Goal: Find specific page/section: Find specific page/section

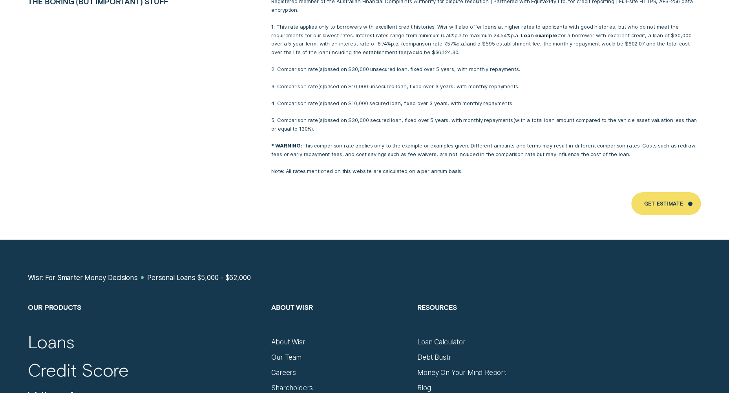
scroll to position [5182, 0]
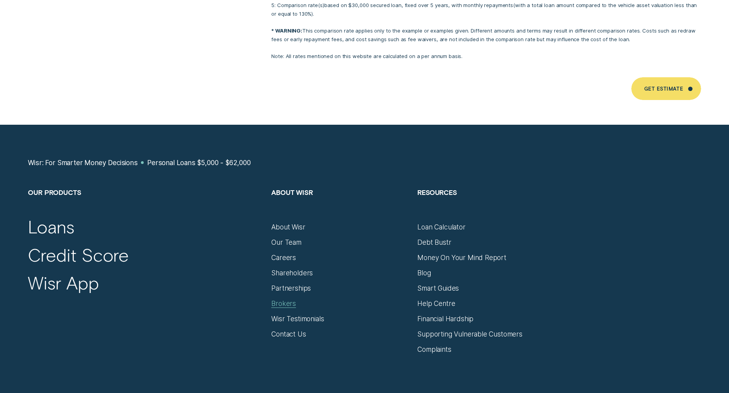
click at [289, 300] on div "Brokers" at bounding box center [283, 304] width 25 height 9
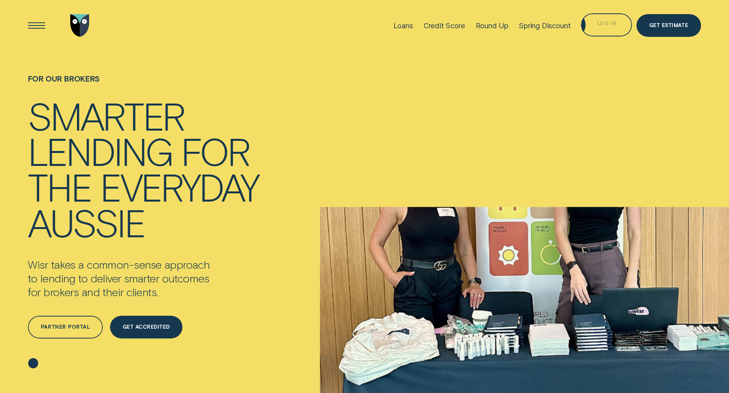
click at [608, 28] on div "Log in" at bounding box center [606, 24] width 51 height 23
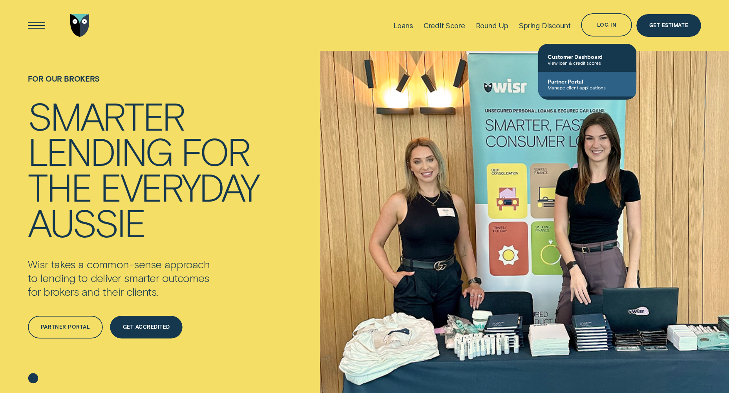
click at [579, 80] on span "Partner Portal" at bounding box center [587, 81] width 79 height 7
